Goal: Task Accomplishment & Management: Complete application form

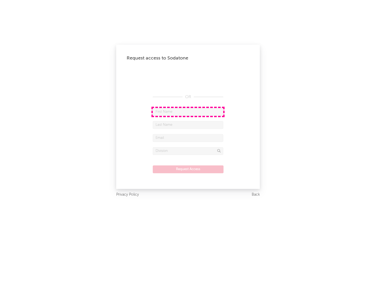
click at [188, 112] on input "text" at bounding box center [188, 112] width 70 height 8
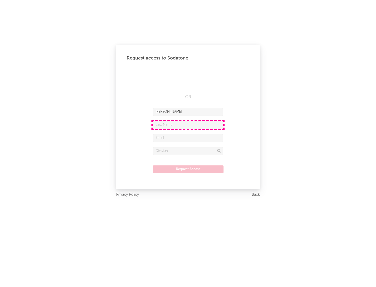
type input "[PERSON_NAME]"
click at [188, 125] on input "text" at bounding box center [188, 125] width 70 height 8
type input "[PERSON_NAME]"
click at [188, 138] on input "text" at bounding box center [188, 138] width 70 height 8
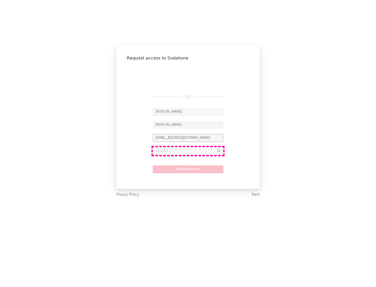
type input "[EMAIL_ADDRESS][DOMAIN_NAME]"
click at [188, 151] on input "text" at bounding box center [188, 151] width 70 height 8
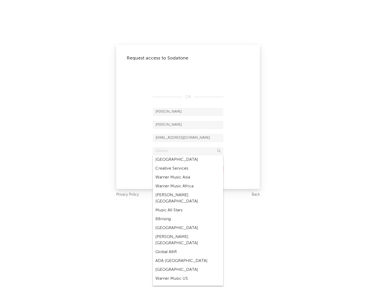
click at [186, 206] on div "Music All Stars" at bounding box center [188, 210] width 70 height 9
type input "Music All Stars"
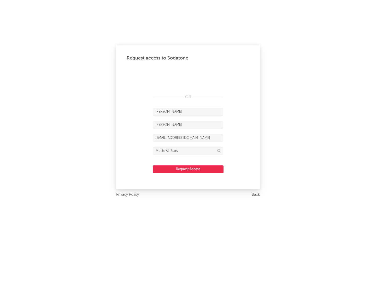
click at [188, 169] on button "Request Access" at bounding box center [188, 169] width 71 height 8
